Goal: Task Accomplishment & Management: Manage account settings

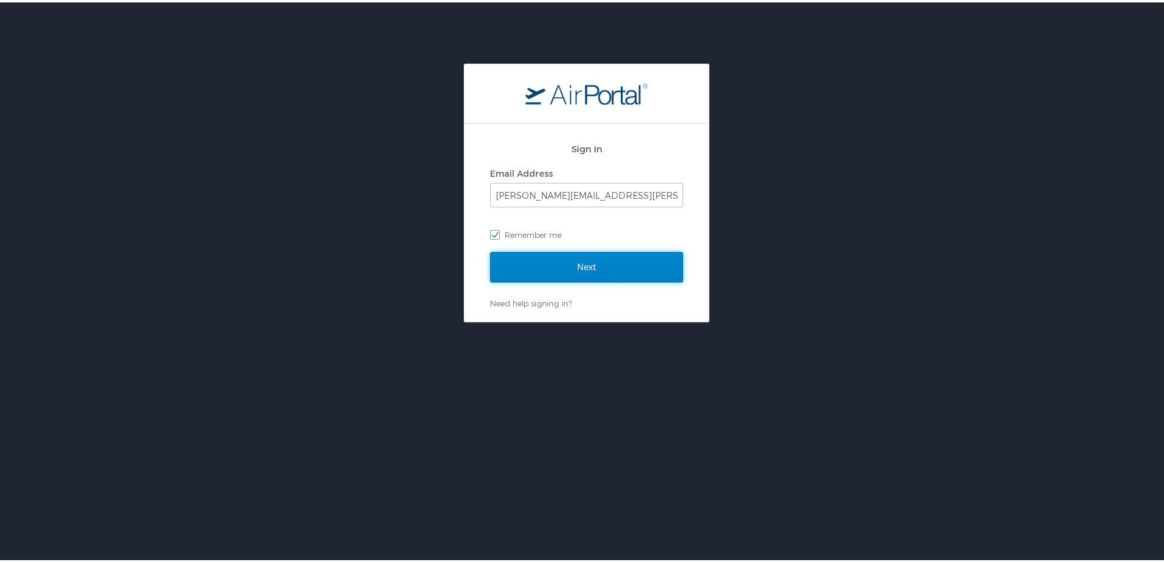
click at [545, 230] on input "Next" at bounding box center [586, 264] width 193 height 31
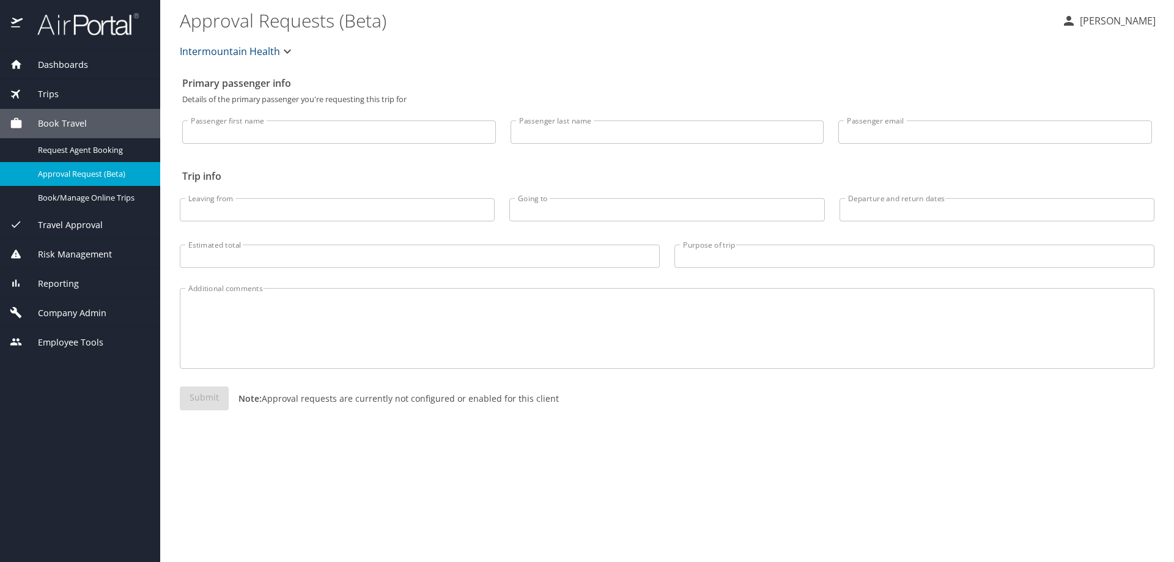
click at [74, 307] on span "Company Admin" at bounding box center [65, 312] width 84 height 13
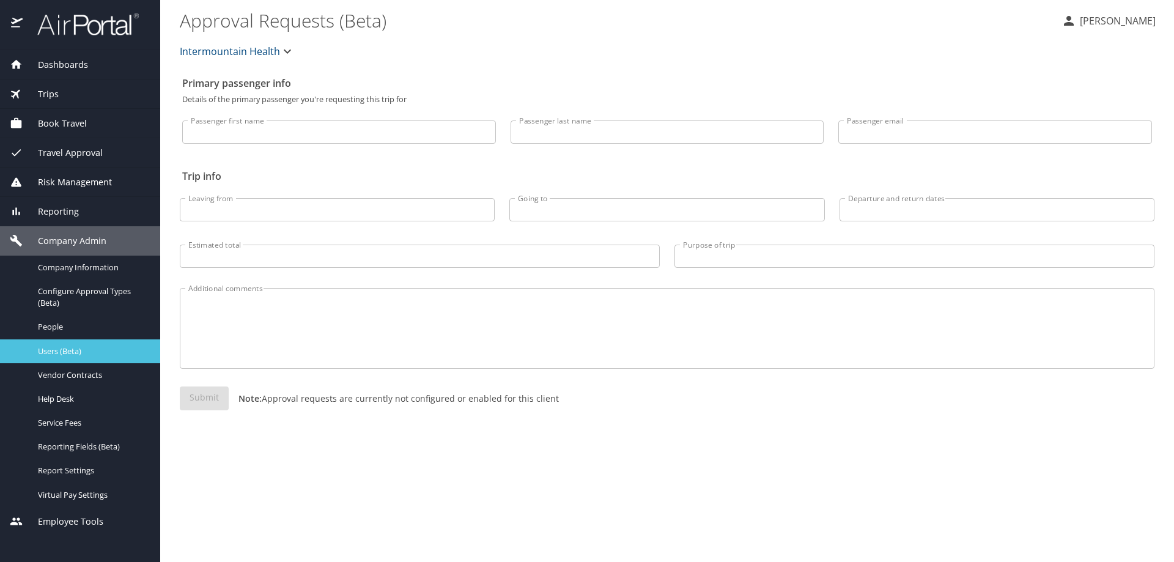
click at [74, 354] on span "Users (Beta)" at bounding box center [92, 351] width 108 height 12
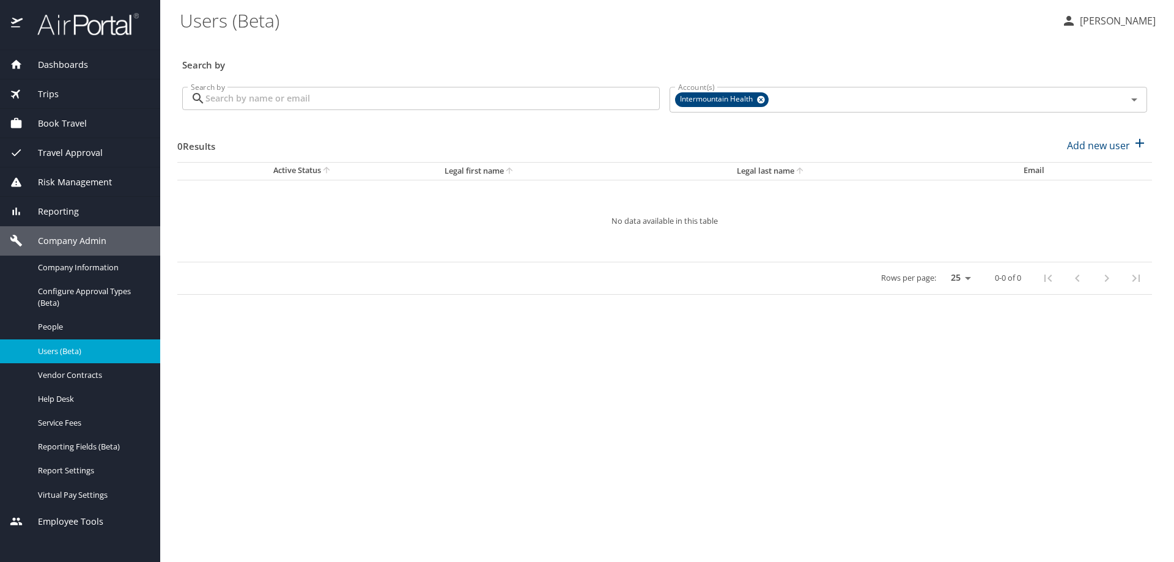
click at [243, 99] on input "Search by" at bounding box center [432, 98] width 454 height 23
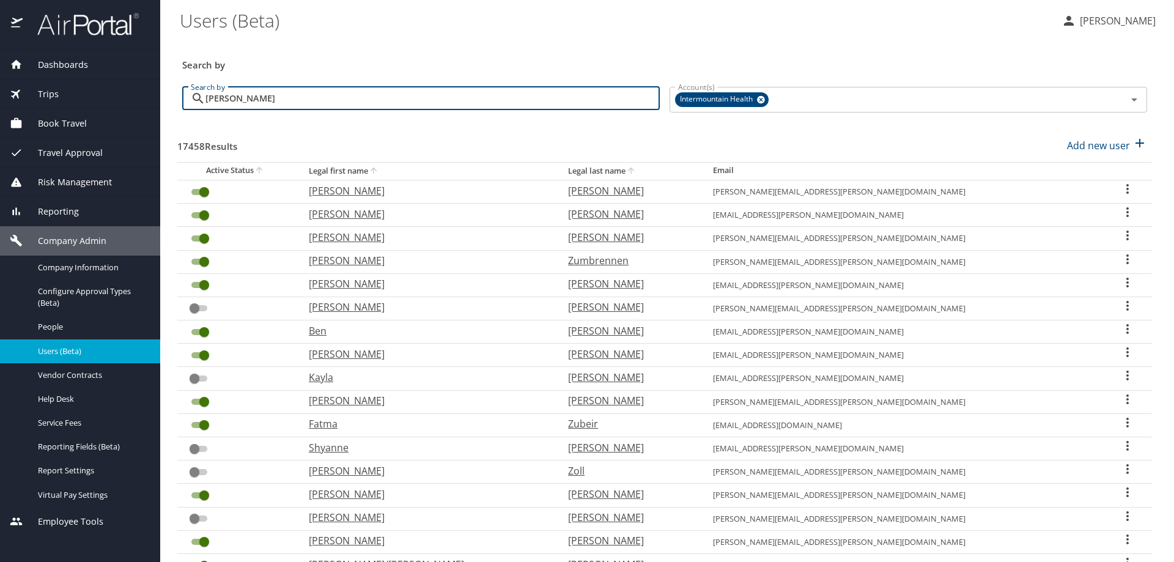
type input "dawn fielding"
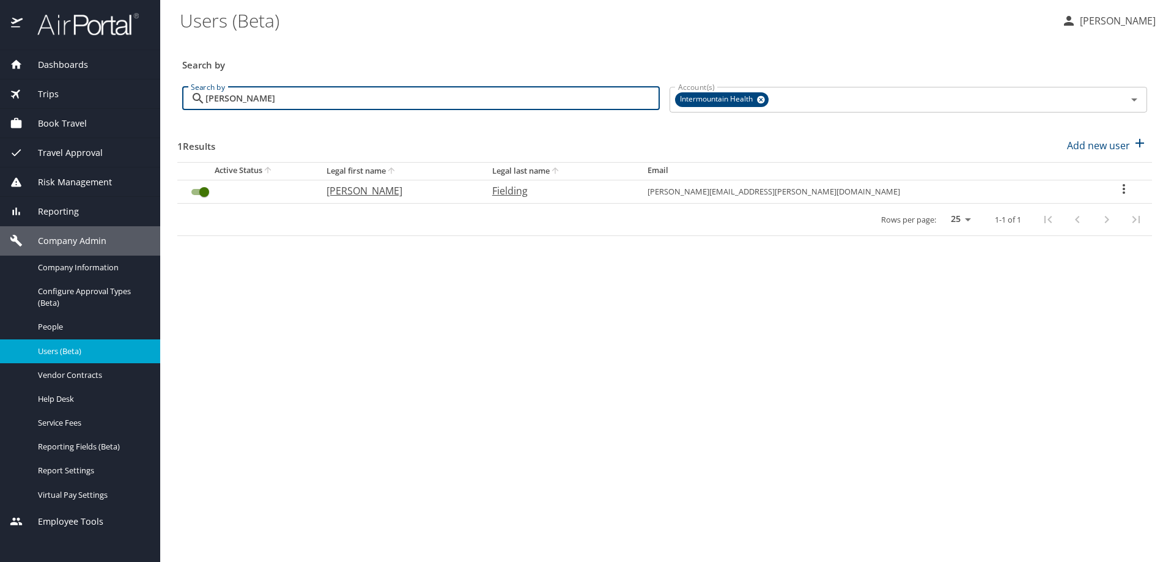
click at [1116, 187] on icon "User Search Table" at bounding box center [1123, 189] width 15 height 15
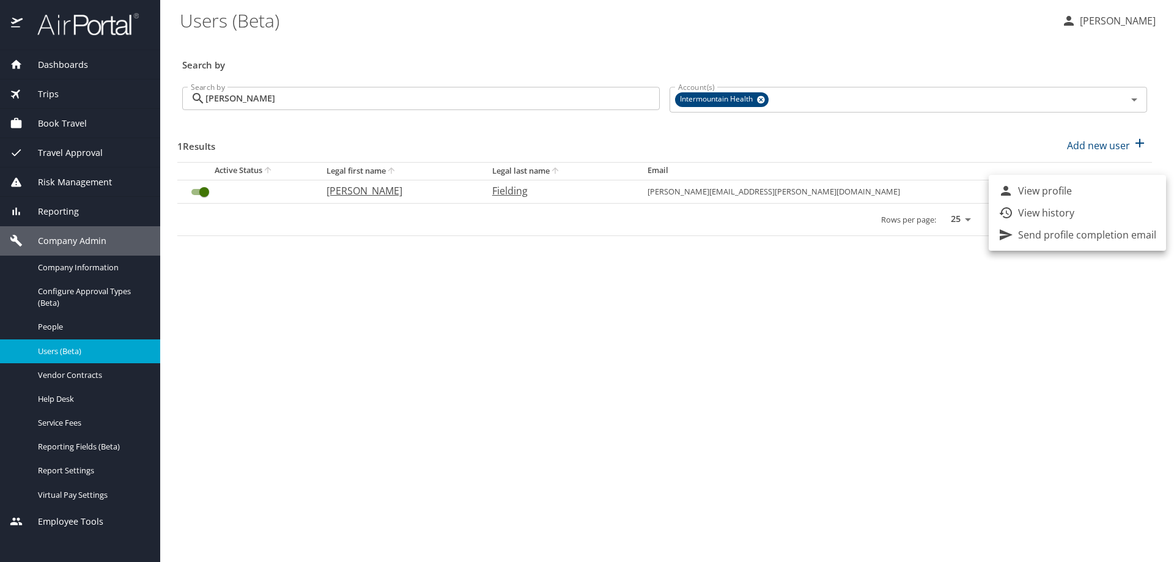
click at [1111, 186] on li "View profile" at bounding box center [1076, 191] width 177 height 22
select select "US"
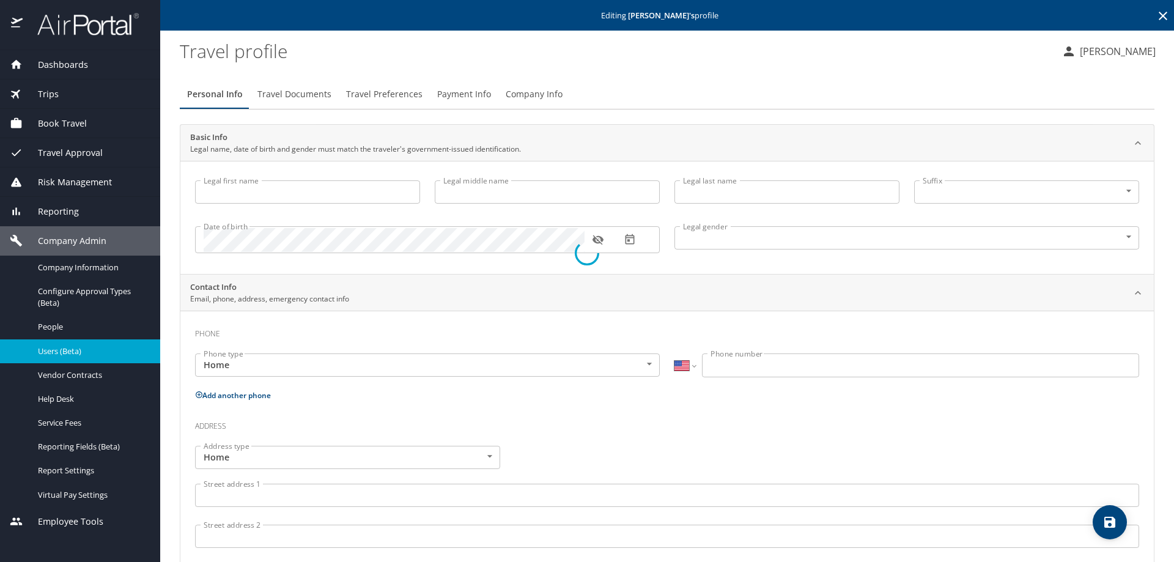
type input "Dawn"
type input "Marie"
type input "Fielding"
type input "Female"
select select "US"
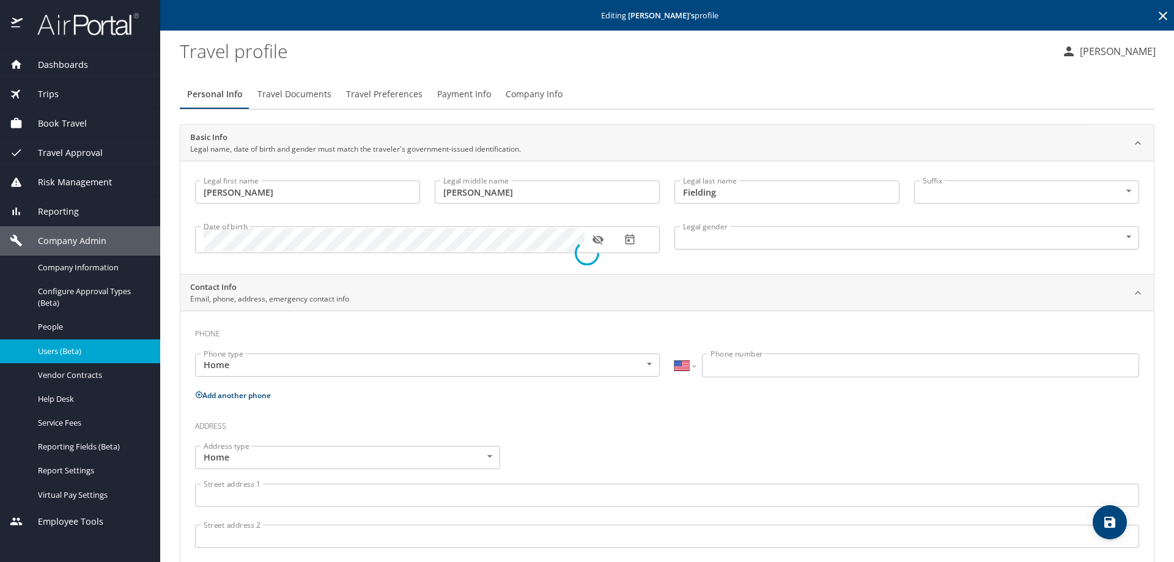
select select "HR"
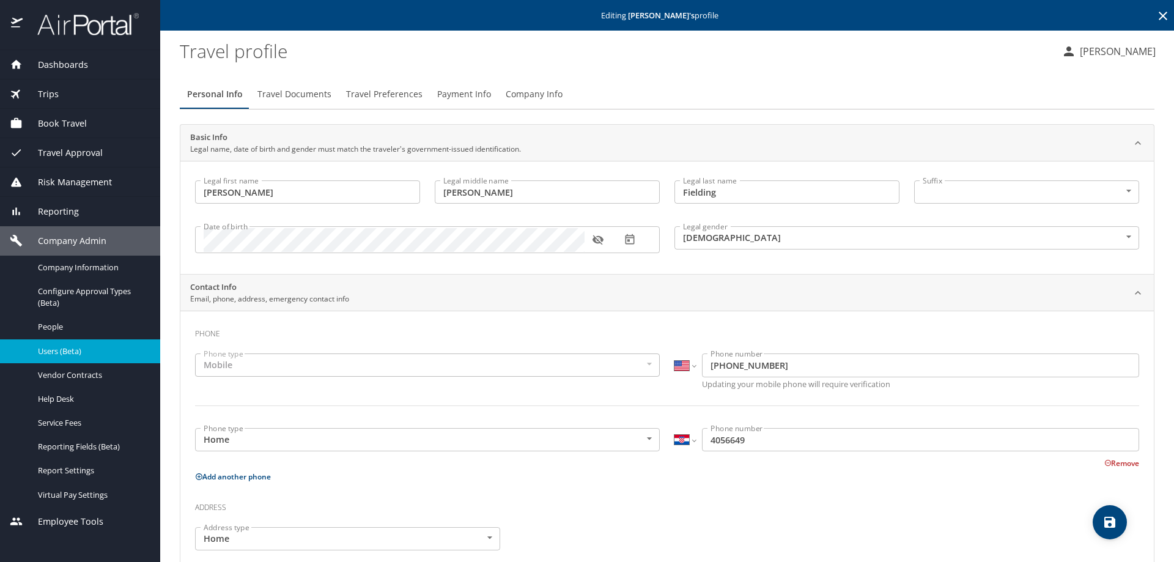
click at [513, 93] on span "Company Info" at bounding box center [534, 94] width 57 height 15
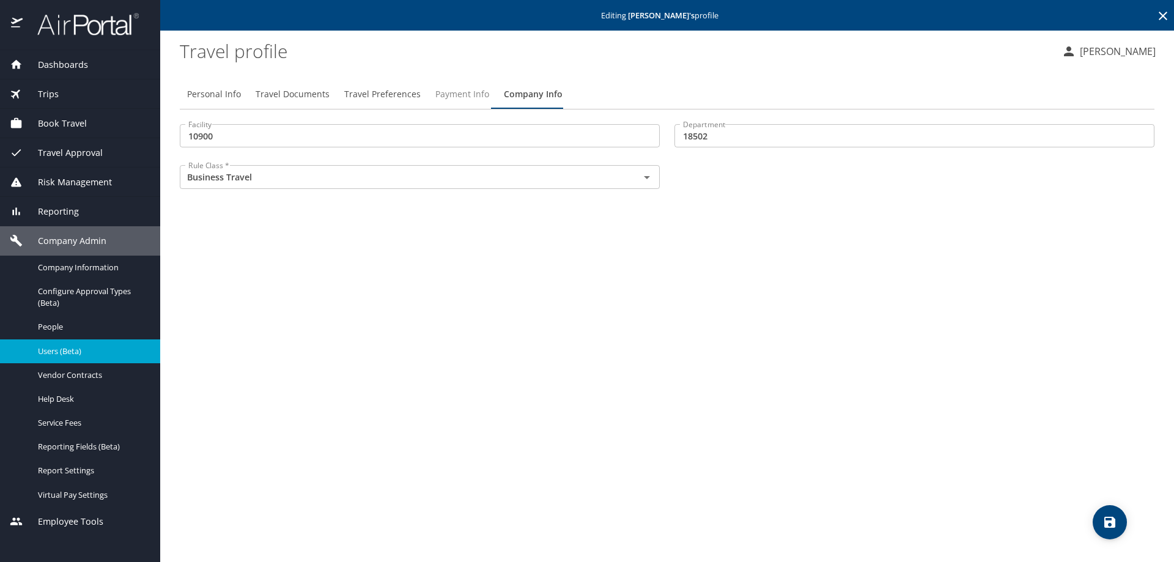
click at [476, 90] on span "Payment Info" at bounding box center [462, 94] width 54 height 15
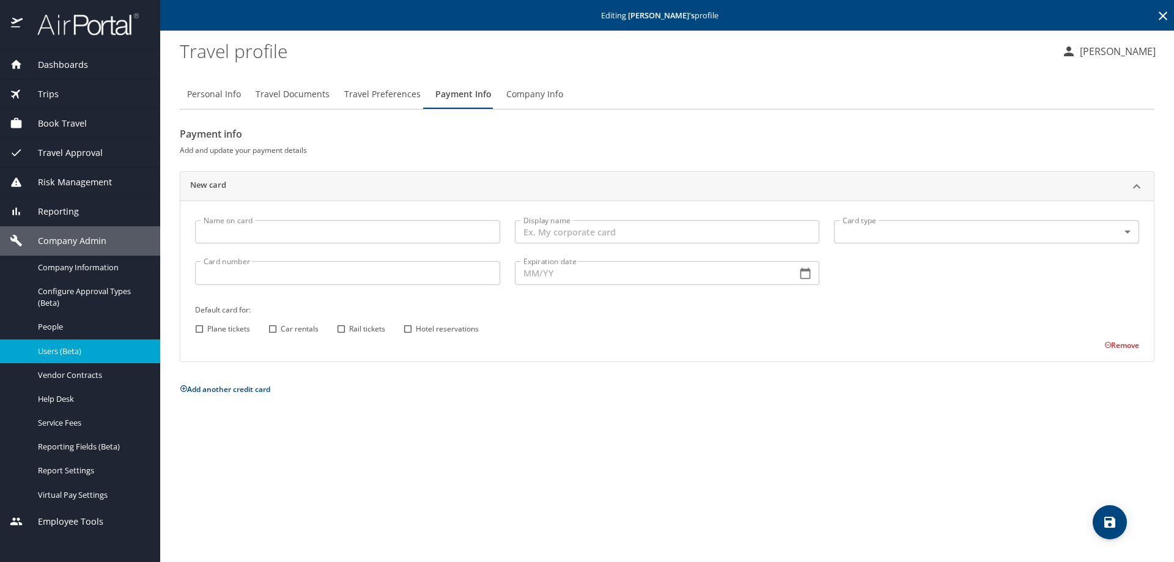
click at [211, 229] on input "Name on card" at bounding box center [347, 231] width 305 height 23
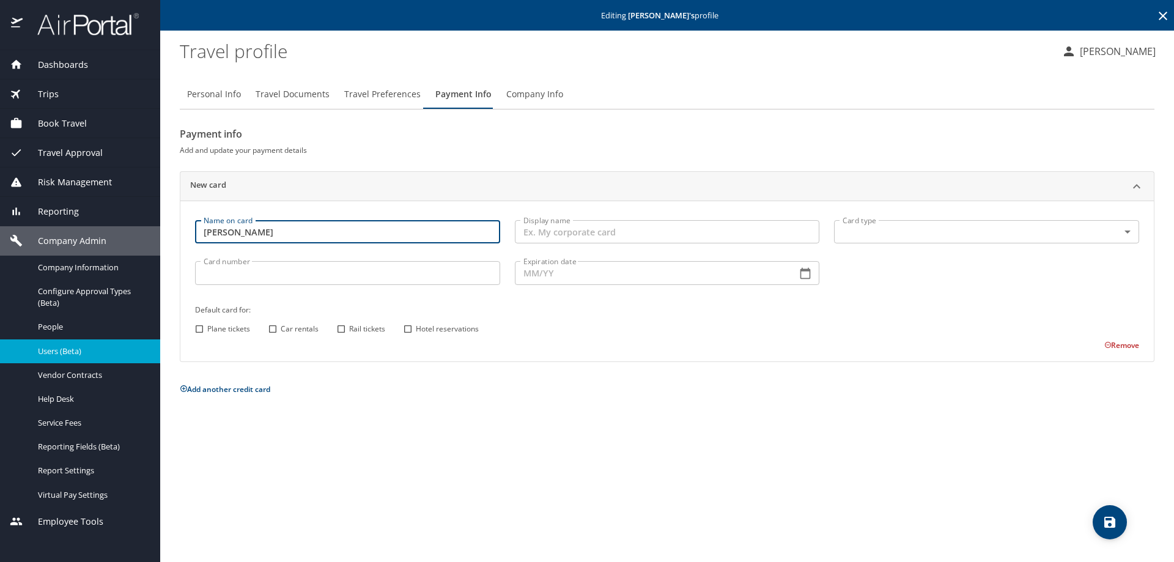
type input "Dawn Fielding"
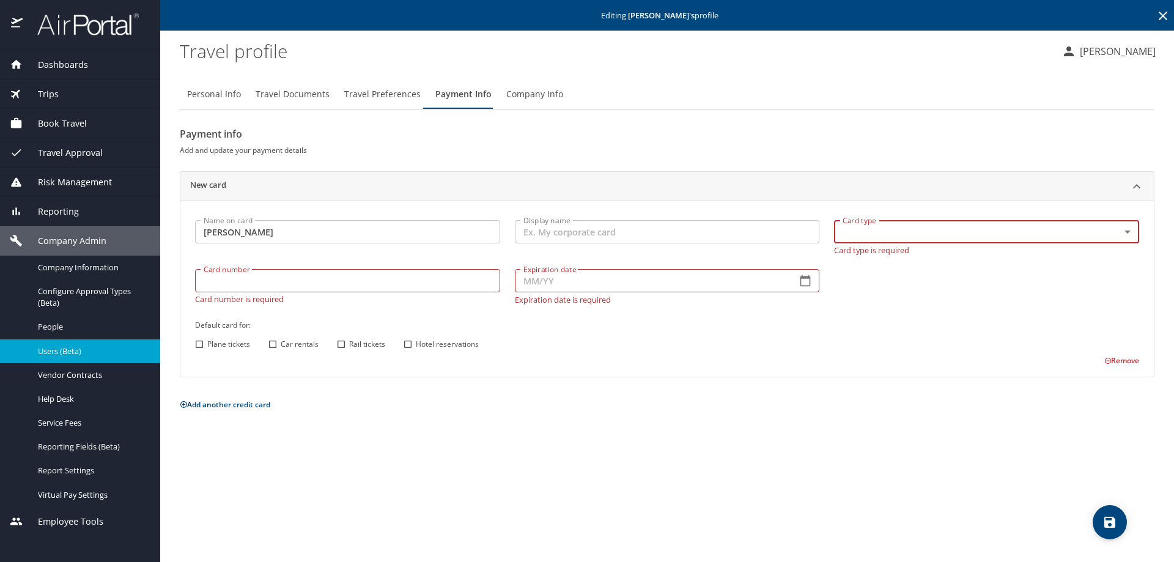
click at [873, 235] on body "Dashboards AirPortal 360™ Manager My Travel Dashboard Trips Airtinerary® Lookup…" at bounding box center [587, 281] width 1174 height 562
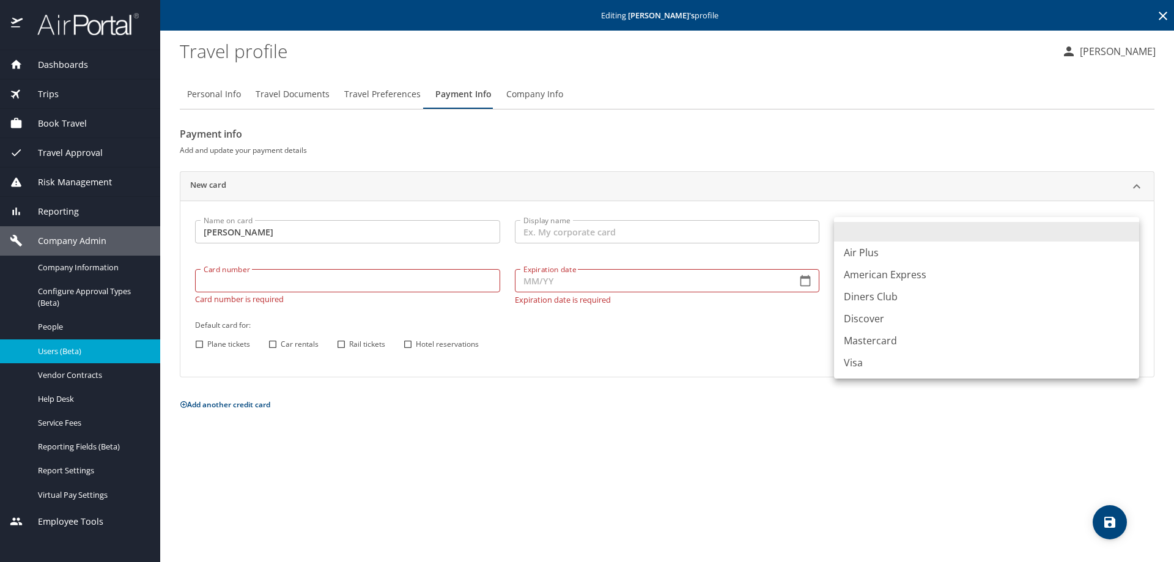
click at [847, 362] on li "Visa" at bounding box center [986, 362] width 305 height 22
type input "VI"
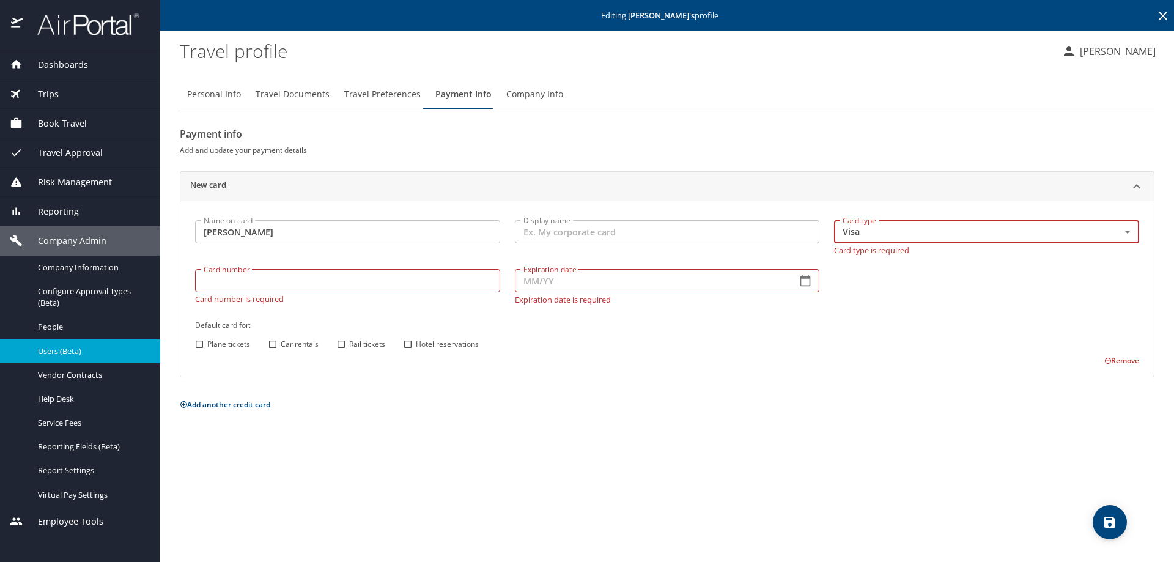
click at [216, 280] on input "Card number" at bounding box center [347, 280] width 305 height 23
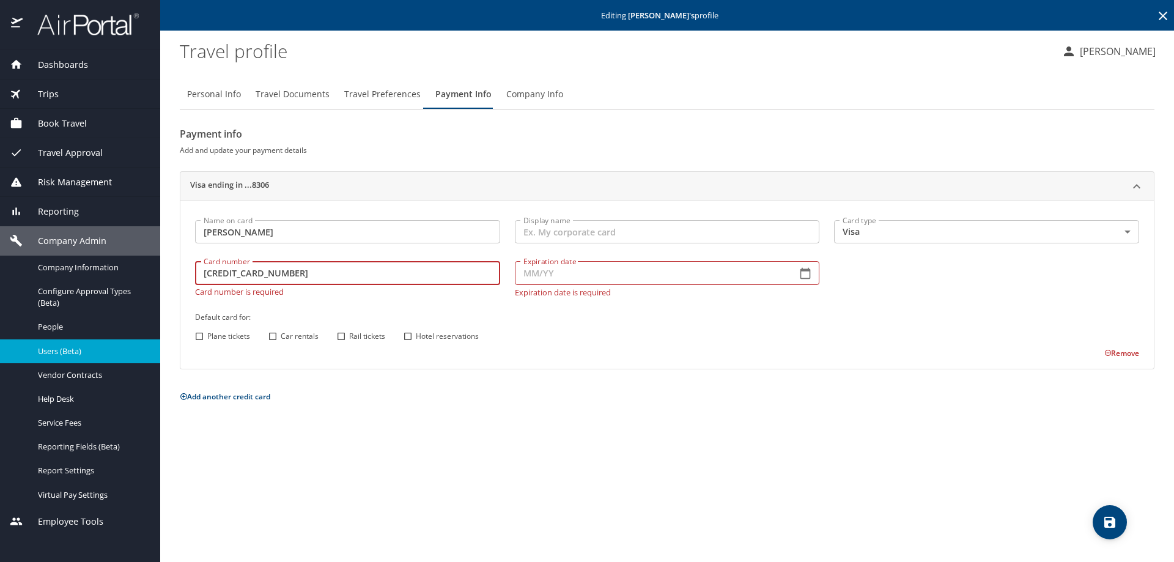
type input "4485591003138306"
click at [565, 265] on input "Expiration date" at bounding box center [651, 272] width 273 height 23
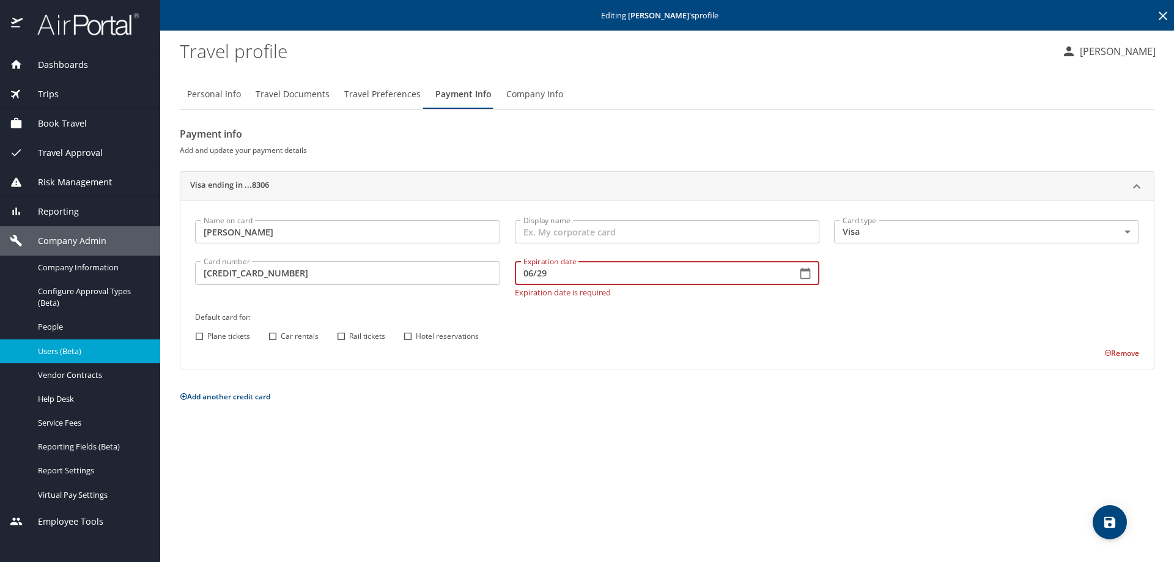
type input "06/29"
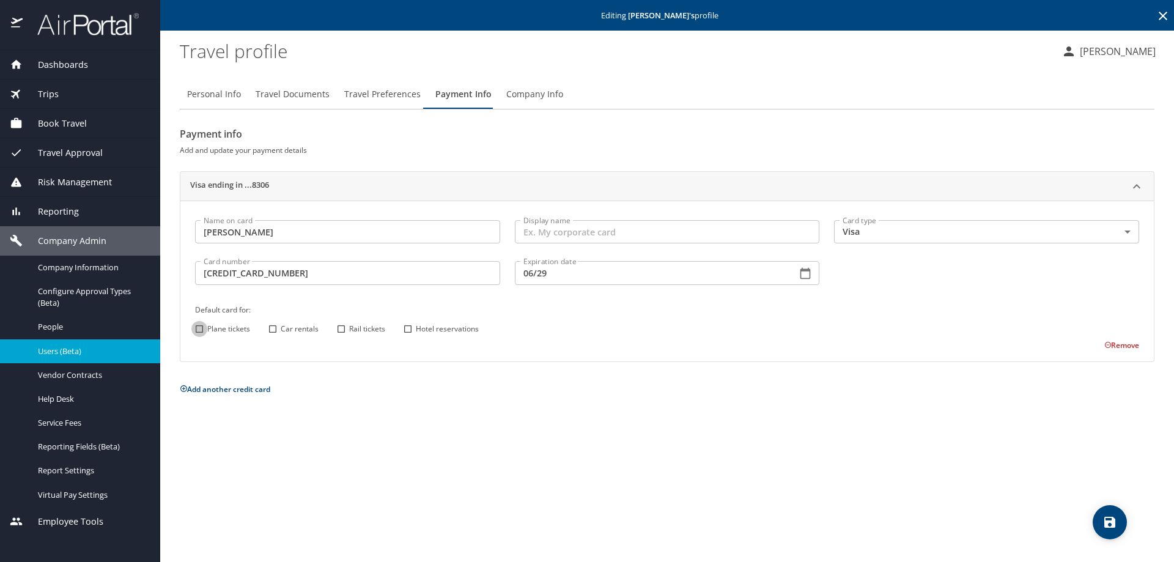
click at [197, 337] on div "Name on card Dawn Fielding Name on card Display name Display name Card type Vis…" at bounding box center [667, 282] width 958 height 138
click at [200, 329] on input "Plane tickets" at bounding box center [199, 329] width 16 height 16
checkbox input "true"
click at [271, 325] on input "Car rentals" at bounding box center [273, 329] width 16 height 16
checkbox input "true"
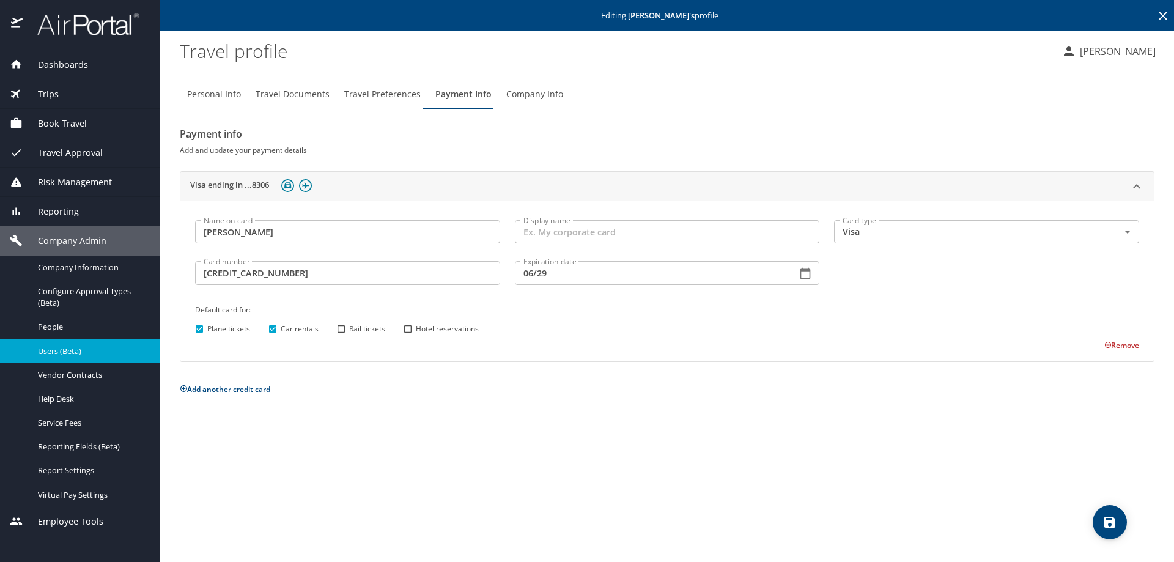
click at [398, 322] on div "Plane tickets Car rentals Rail tickets Hotel reservations" at bounding box center [664, 329] width 947 height 16
click at [408, 331] on input "Hotel reservations" at bounding box center [408, 329] width 16 height 16
checkbox input "true"
click at [1094, 517] on span "save" at bounding box center [1109, 522] width 34 height 15
